Goal: Download file/media

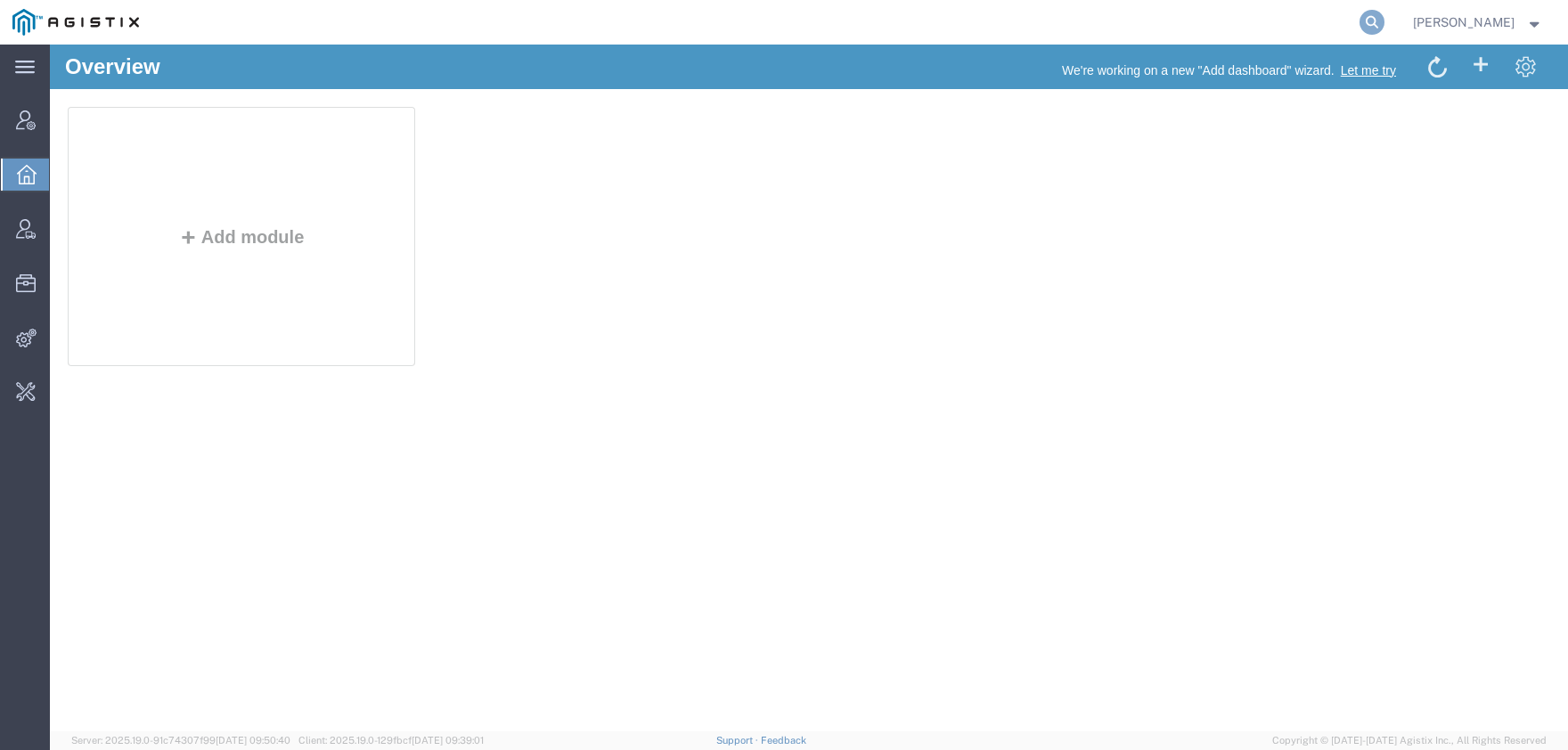
click at [1384, 23] on icon at bounding box center [1371, 22] width 25 height 25
paste input "56831884"
type input "56831884"
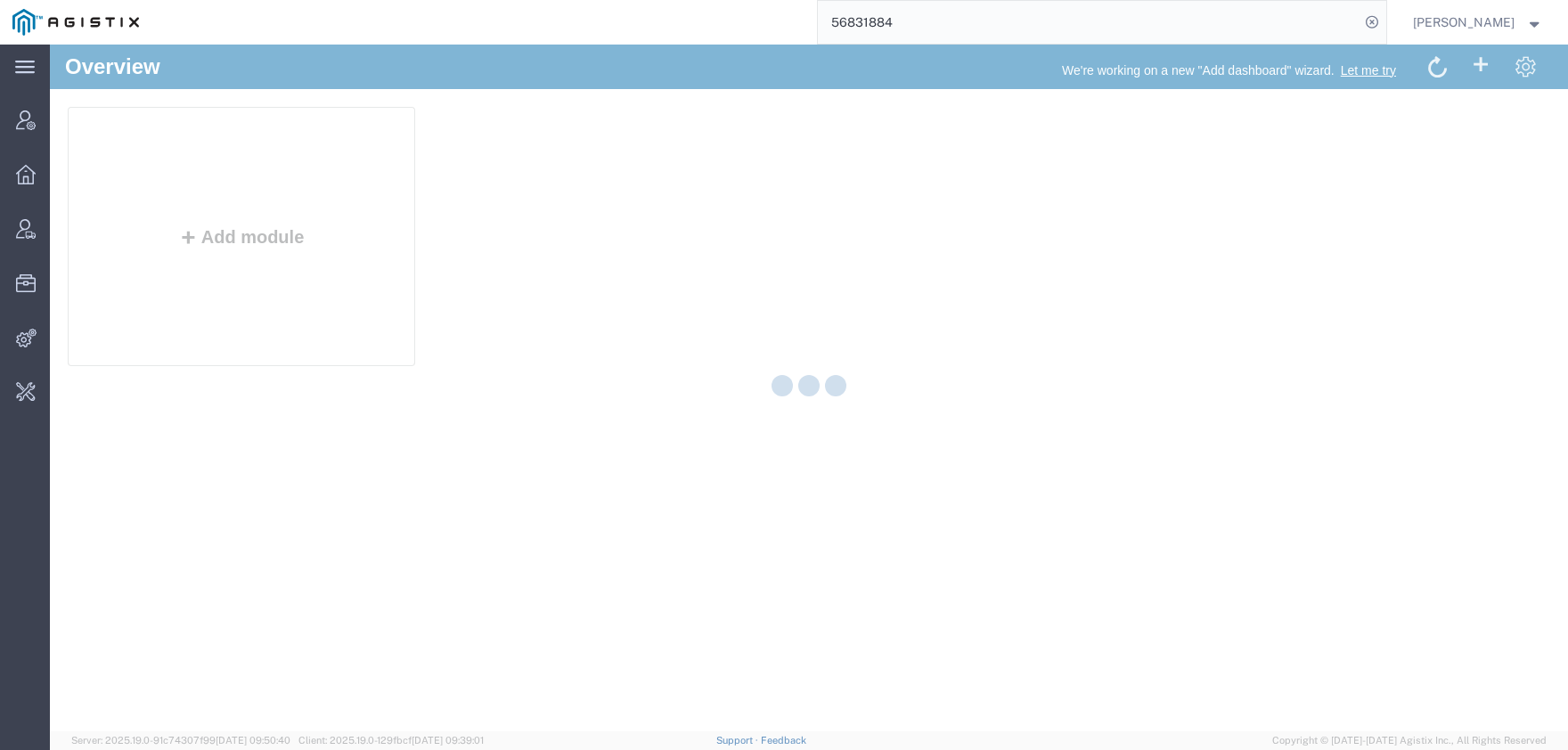
click at [1085, 34] on input "56831884" at bounding box center [1088, 22] width 541 height 43
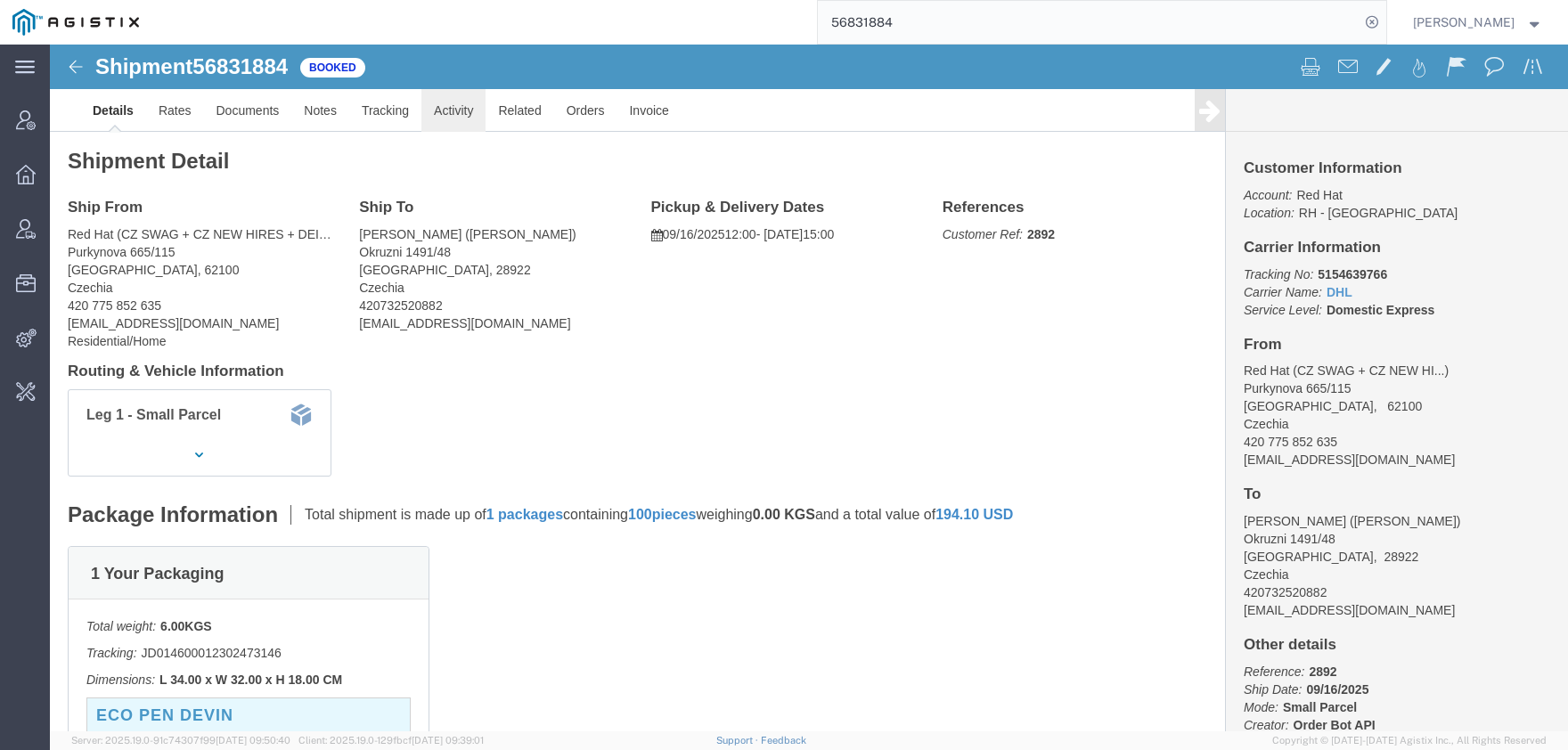
click link "Activity"
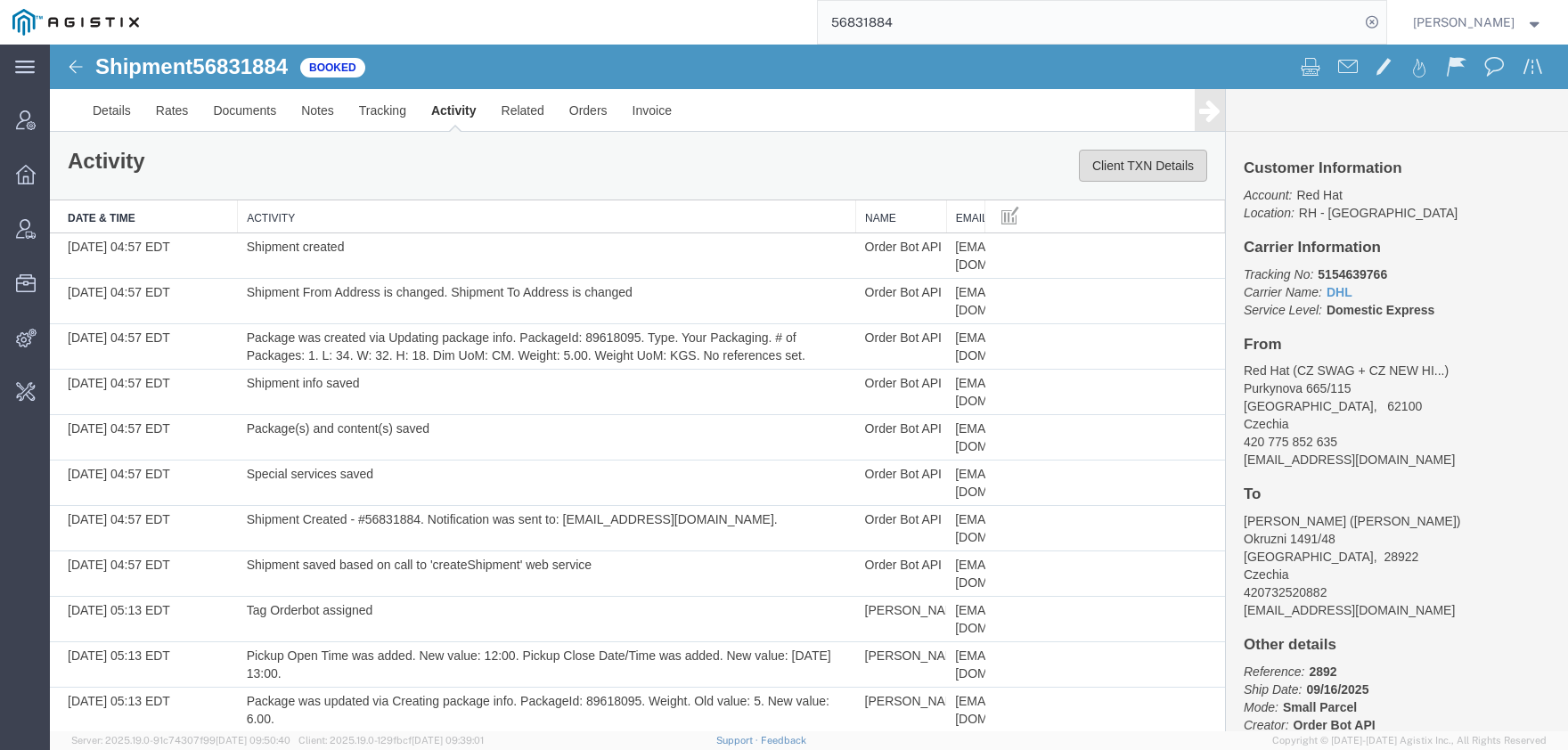
click at [1153, 161] on button "Client TXN Details" at bounding box center [1142, 166] width 128 height 32
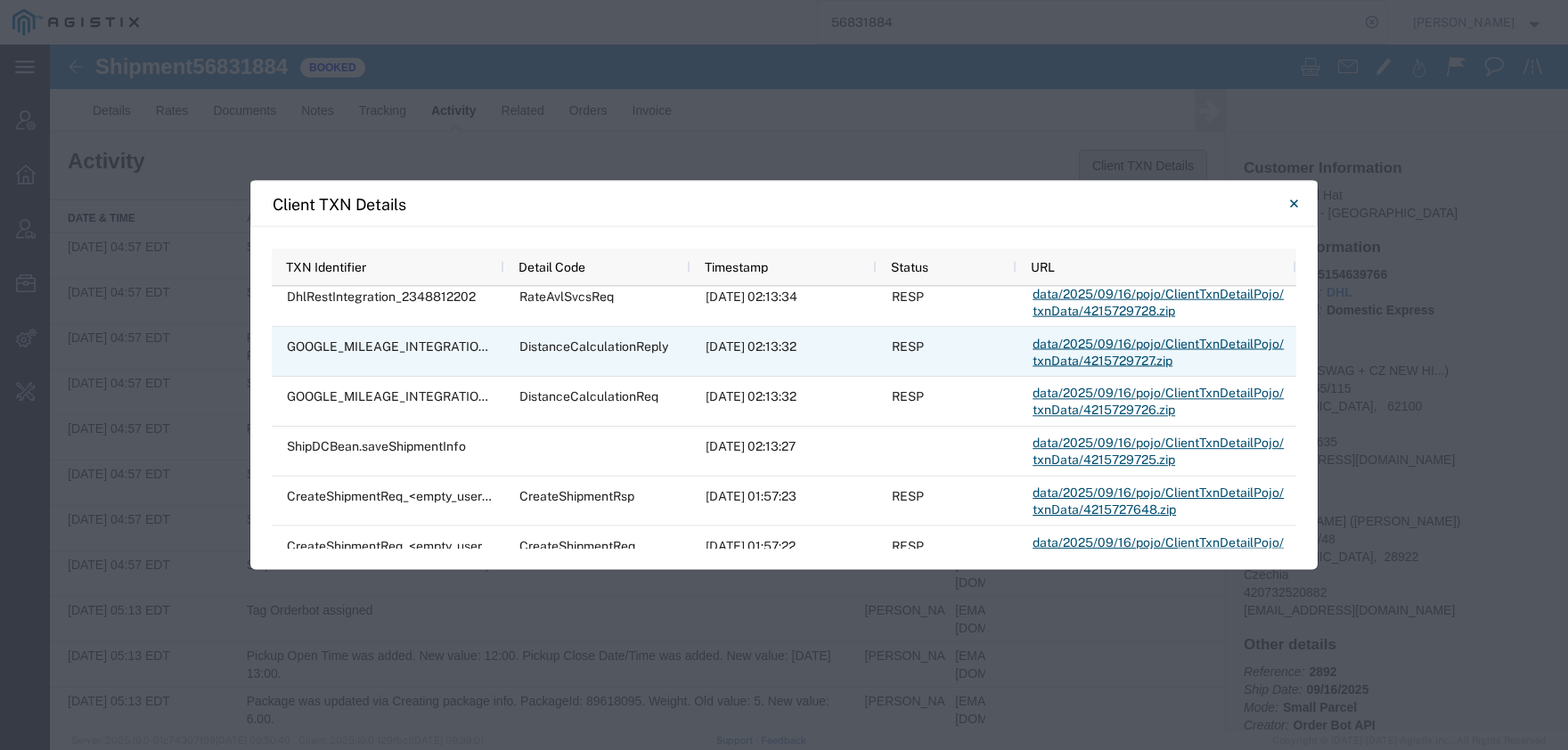
scroll to position [733, 0]
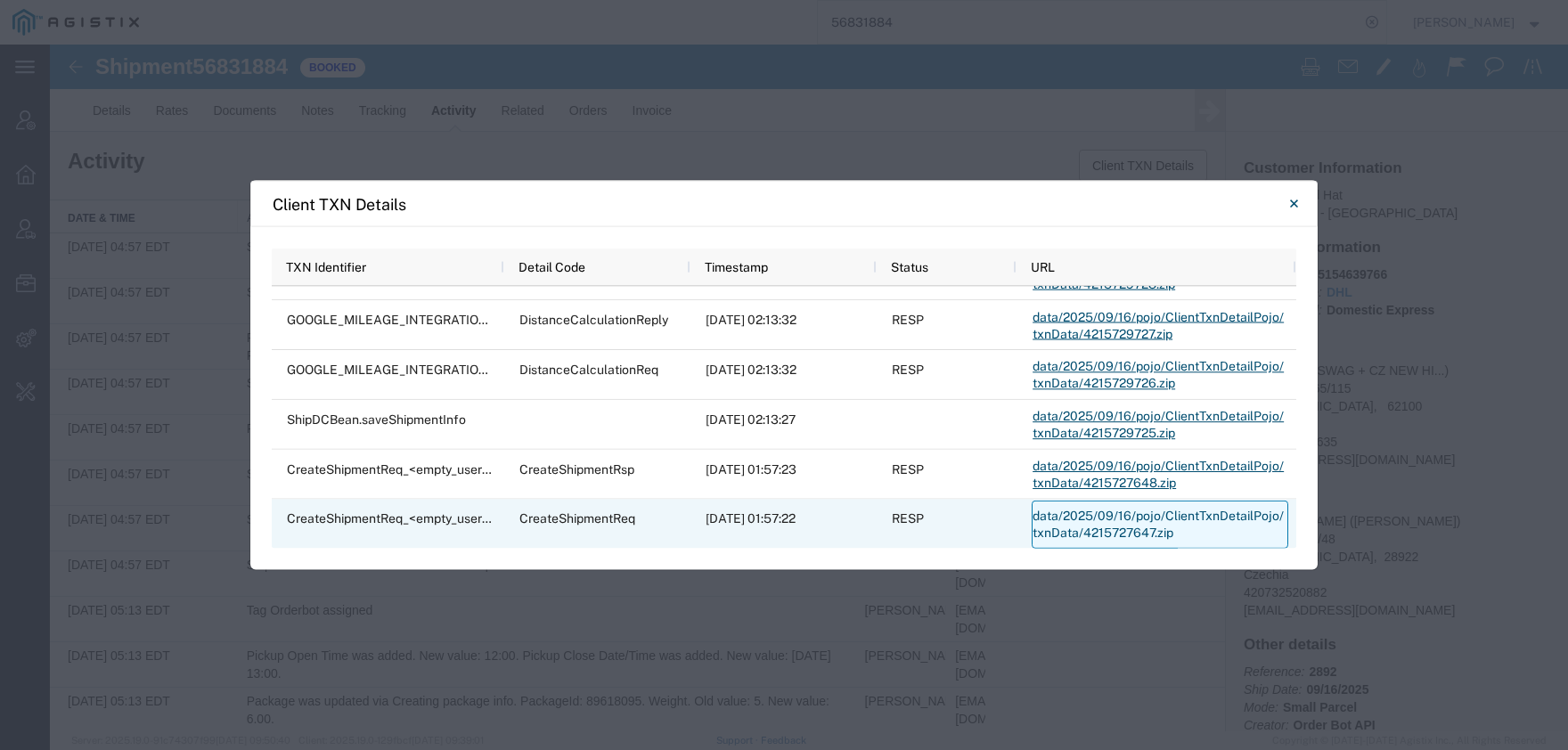
click at [1098, 525] on link "data/2025/09/16/pojo/ClientTxnDetailPojo/txnData/4215727647.zip" at bounding box center [1159, 524] width 257 height 48
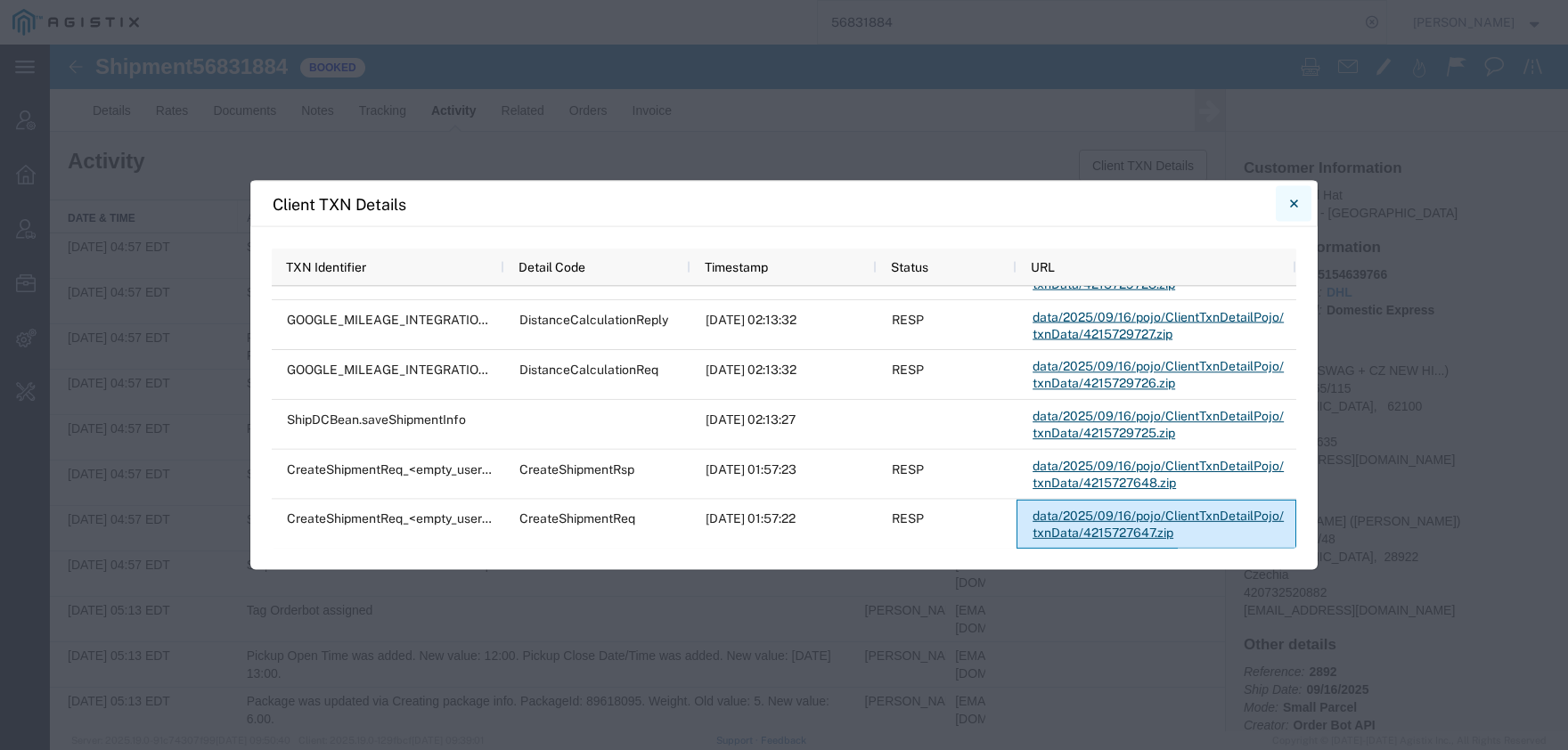
click at [1297, 207] on icon "Close" at bounding box center [1294, 204] width 8 height 21
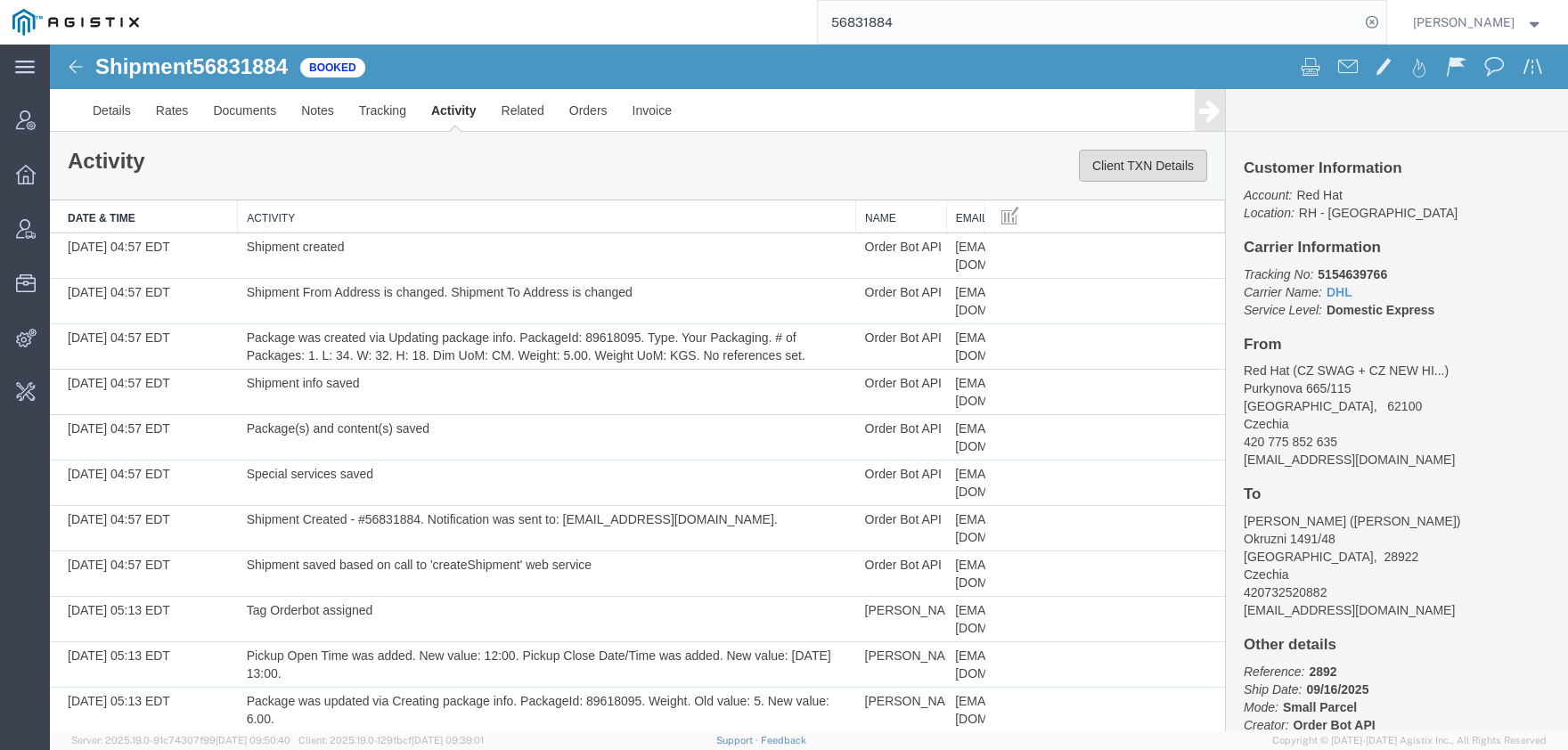
click at [1130, 164] on button "Client TXN Details" at bounding box center [1142, 166] width 128 height 32
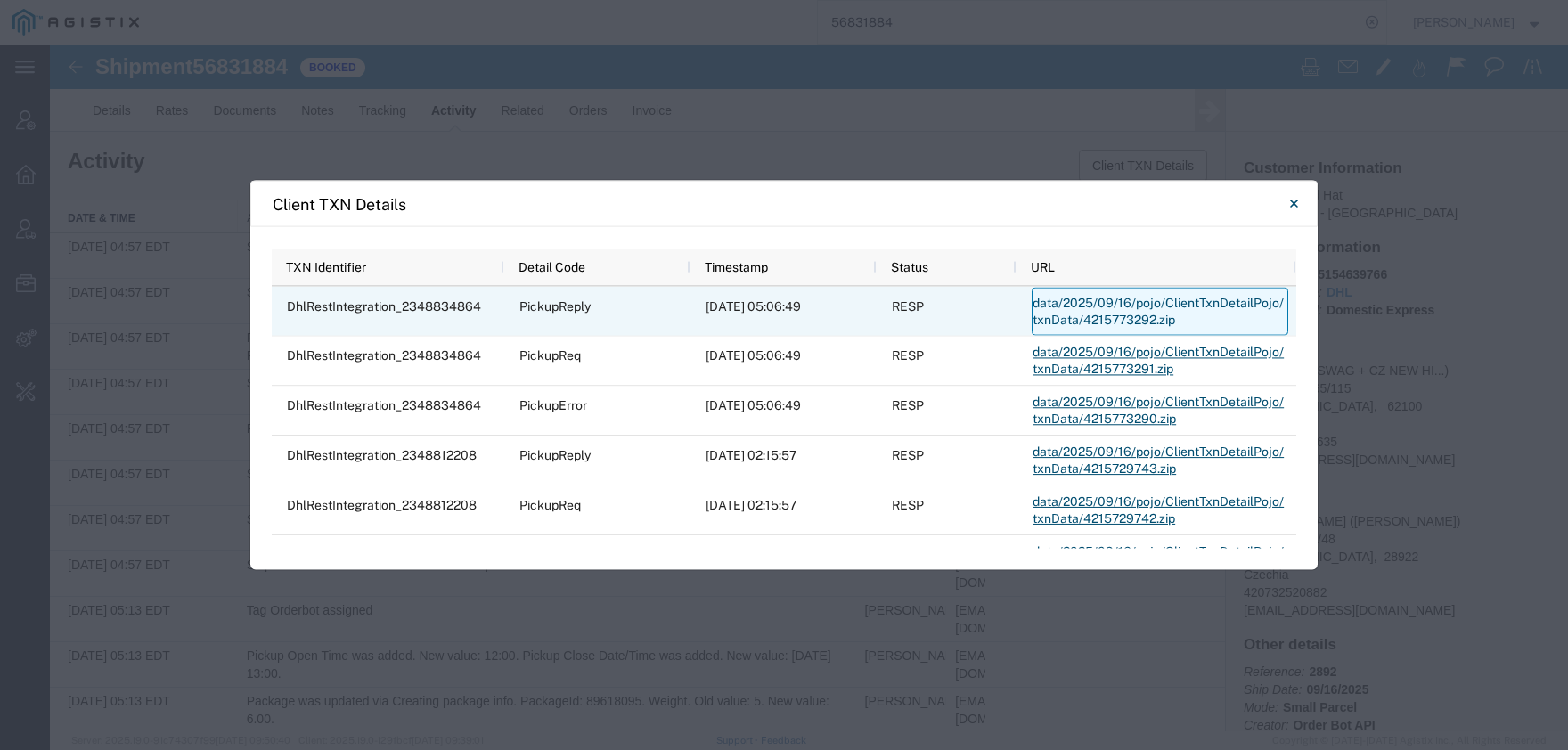
click at [1087, 315] on link "data/2025/09/16/pojo/ClientTxnDetailPojo/txnData/4215773292.zip" at bounding box center [1159, 311] width 257 height 48
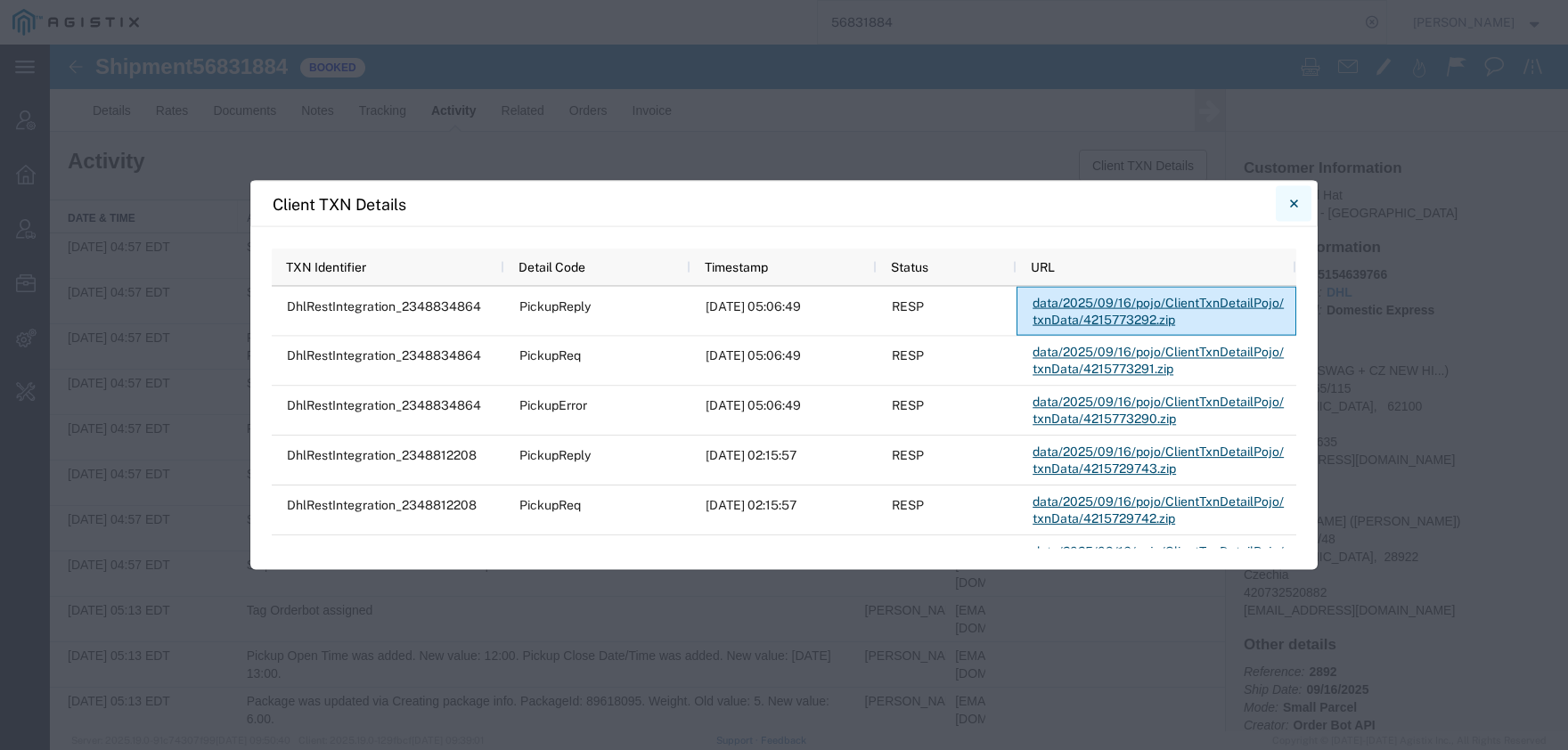
click at [1294, 202] on icon "Close" at bounding box center [1294, 204] width 8 height 21
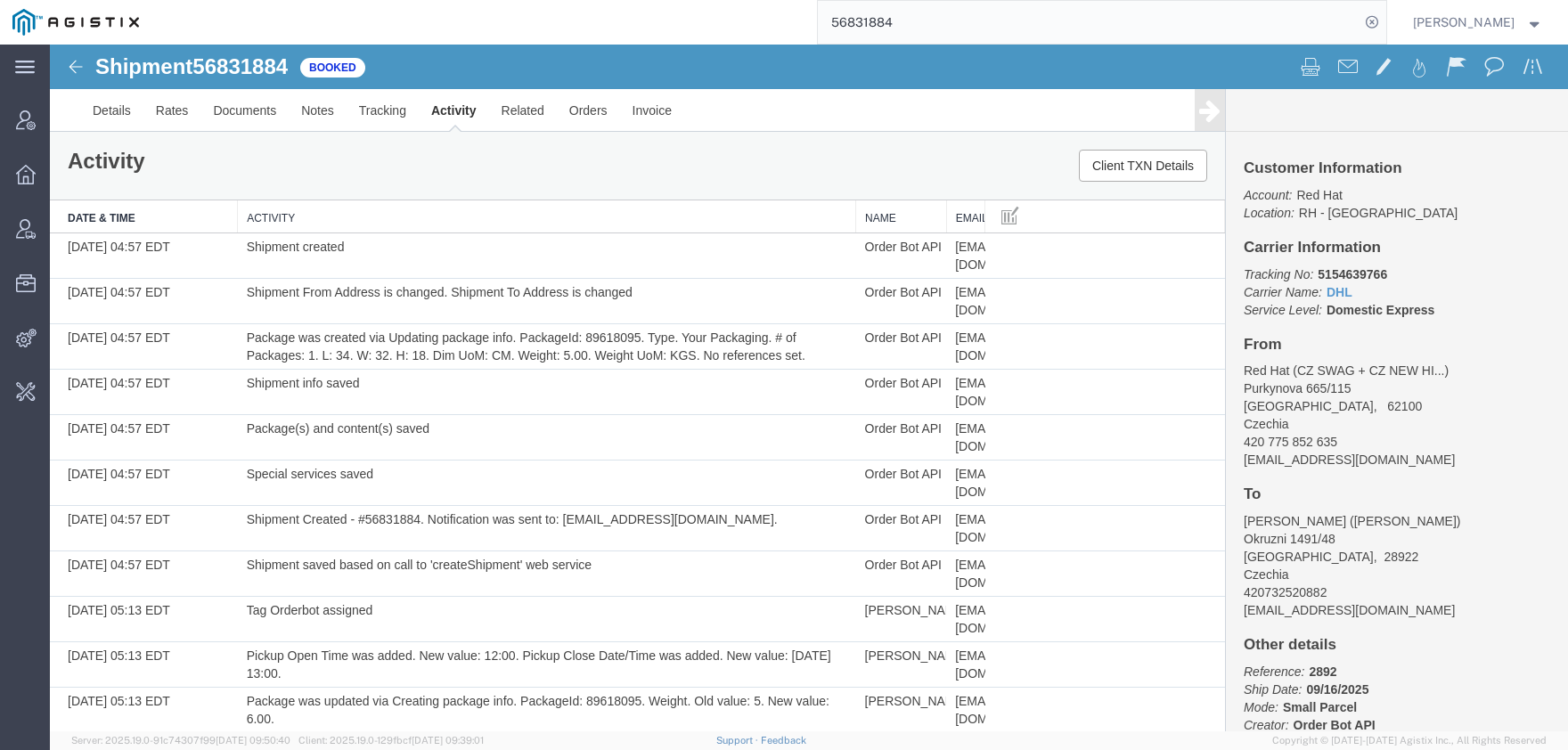
click at [262, 65] on span "56831884" at bounding box center [240, 66] width 95 height 24
click at [262, 64] on span "56831884" at bounding box center [240, 66] width 95 height 24
copy h1 "56831884"
